Goal: Task Accomplishment & Management: Manage account settings

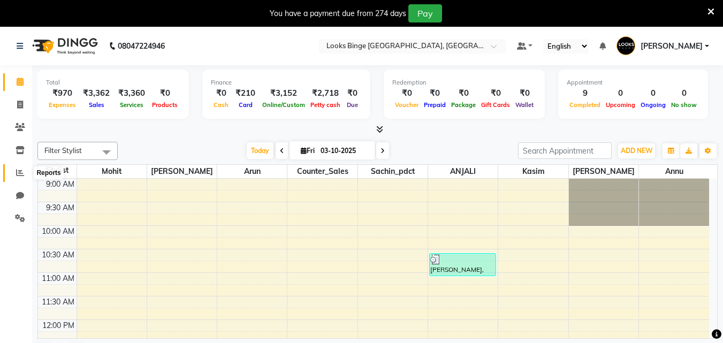
click at [21, 173] on icon at bounding box center [20, 173] width 8 height 8
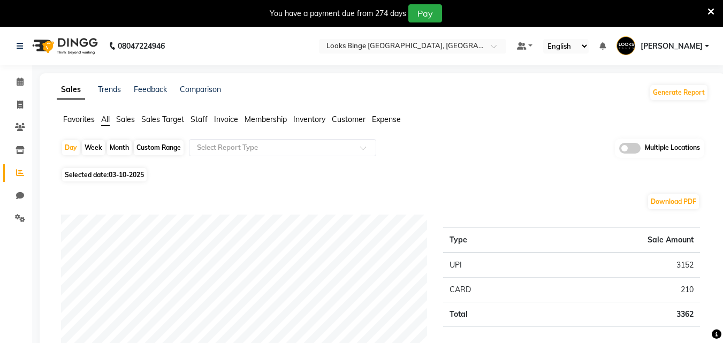
click at [700, 44] on span "[PERSON_NAME]" at bounding box center [672, 46] width 62 height 11
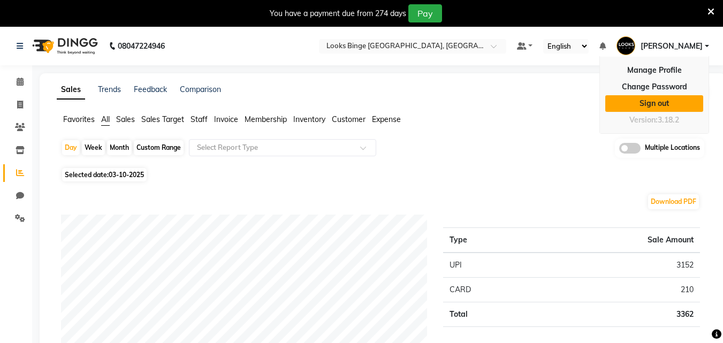
click at [653, 106] on link "Sign out" at bounding box center [654, 103] width 98 height 17
